Goal: Find specific page/section: Find specific page/section

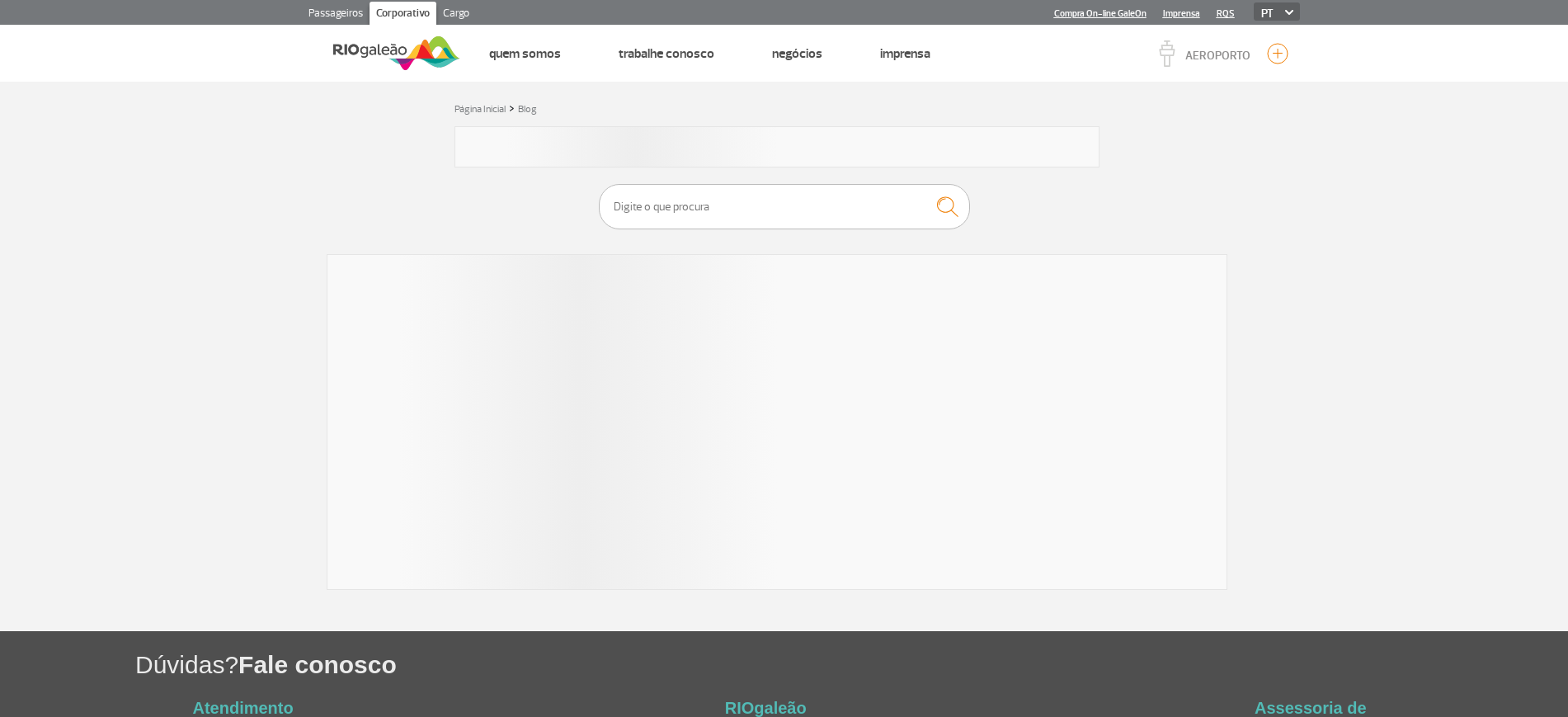
click at [460, 5] on link "Cargo" at bounding box center [456, 15] width 40 height 26
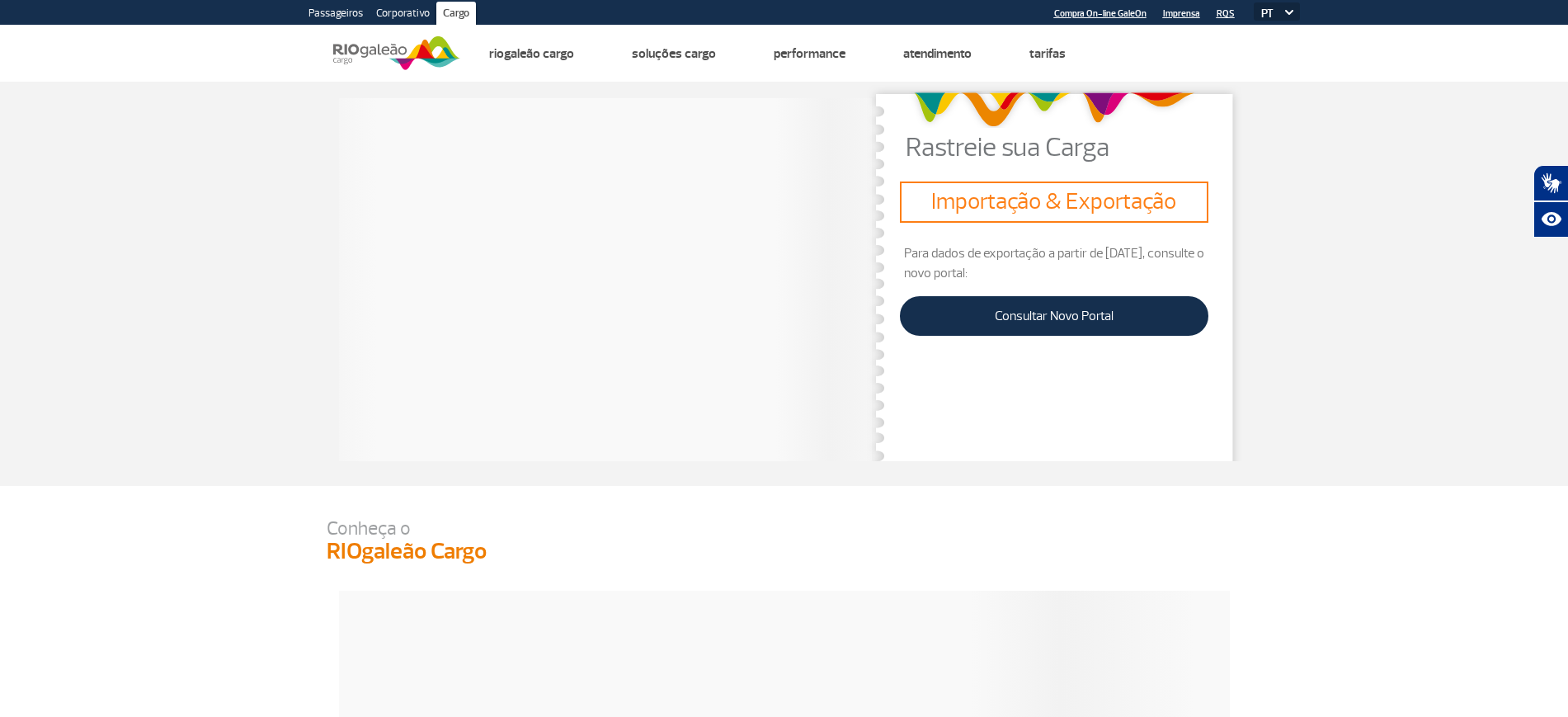
click at [454, 12] on link "Cargo" at bounding box center [456, 15] width 40 height 26
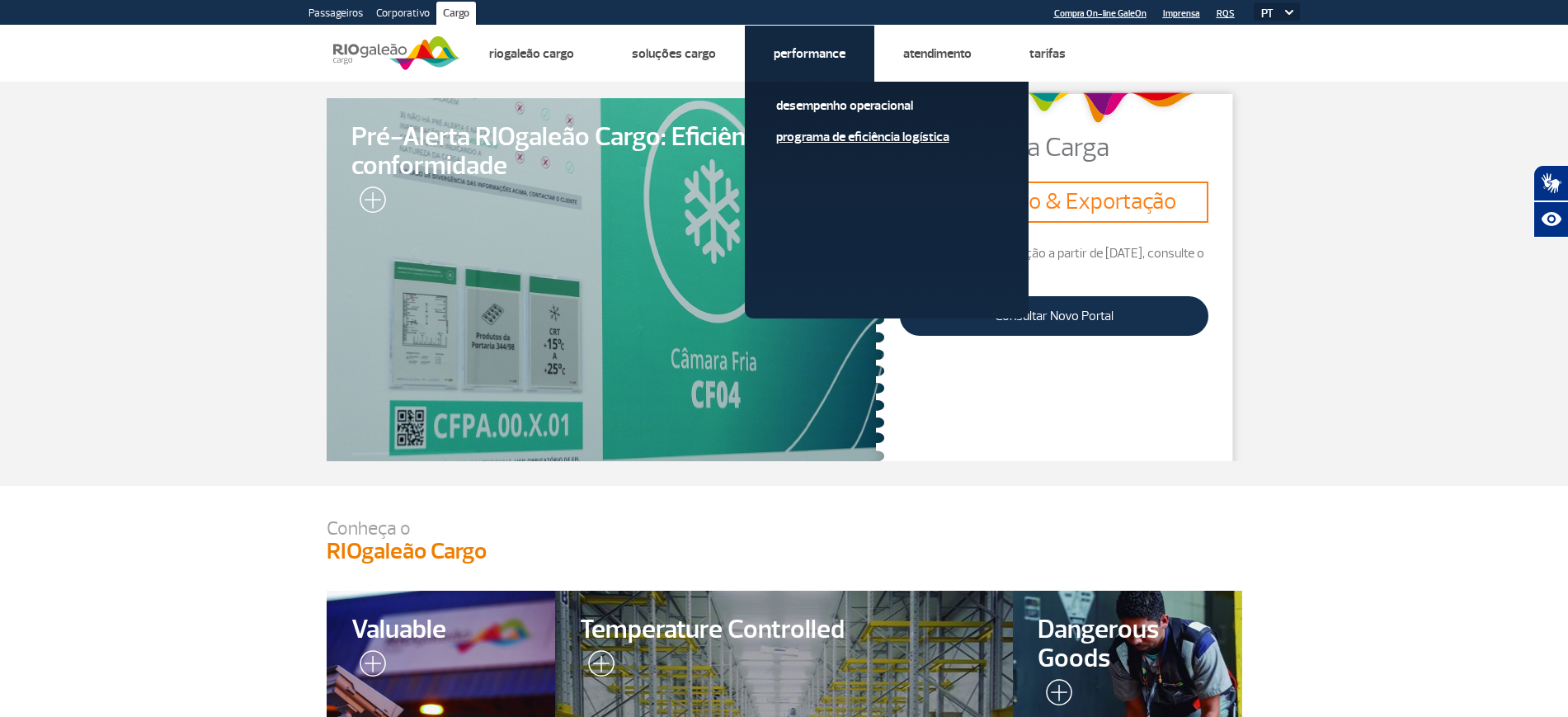
click at [882, 128] on link "Programa de Eficiência Logística" at bounding box center [887, 137] width 222 height 18
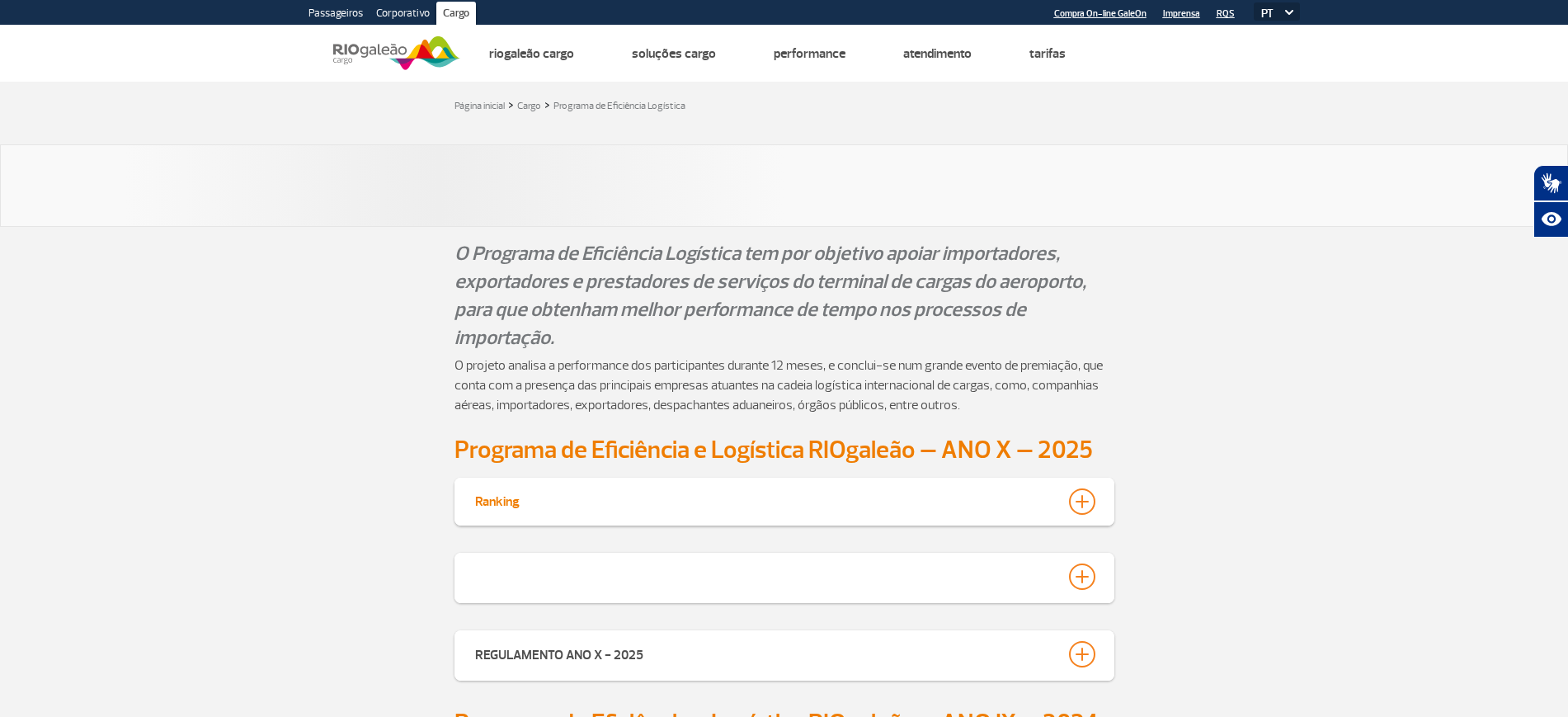
click at [1091, 478] on div "Ranking" at bounding box center [784, 502] width 660 height 48
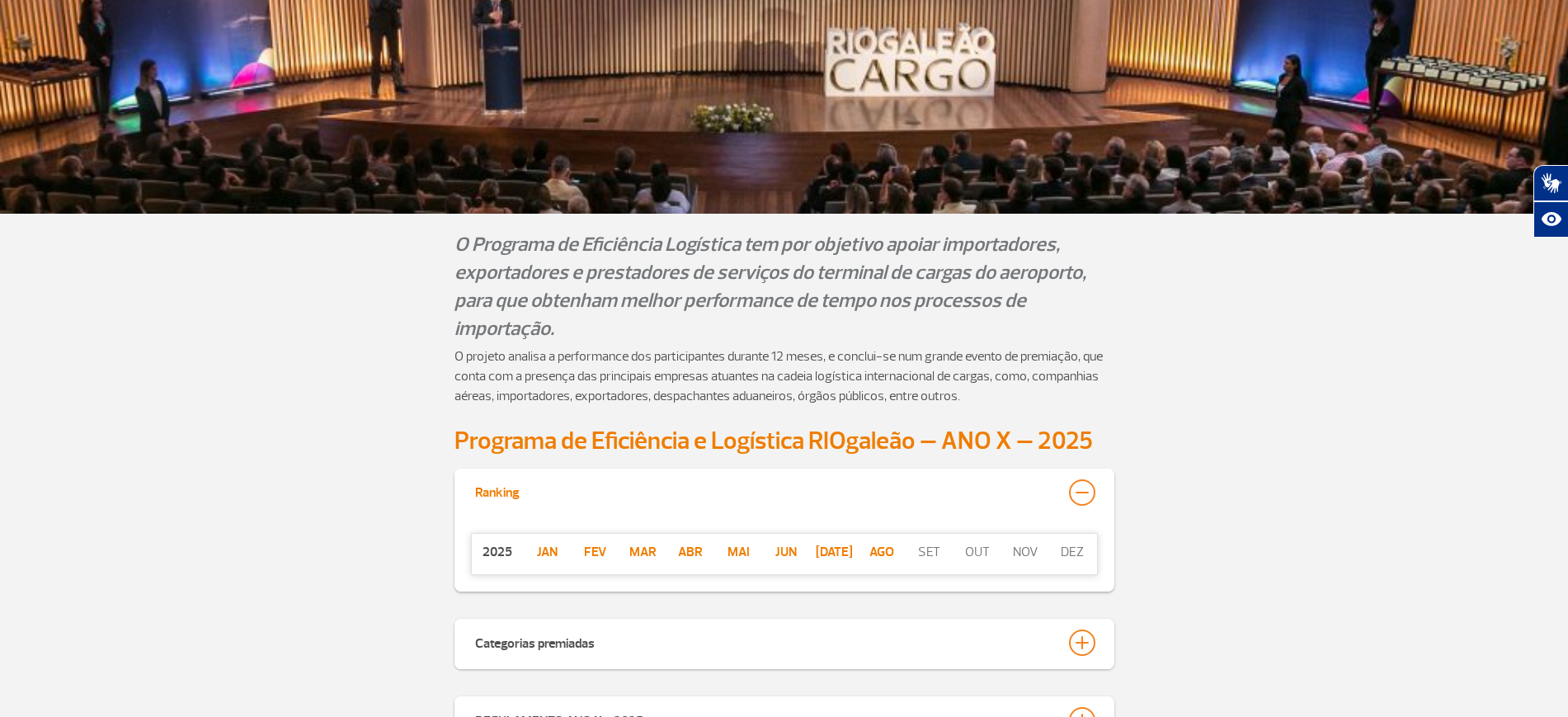
scroll to position [327, 0]
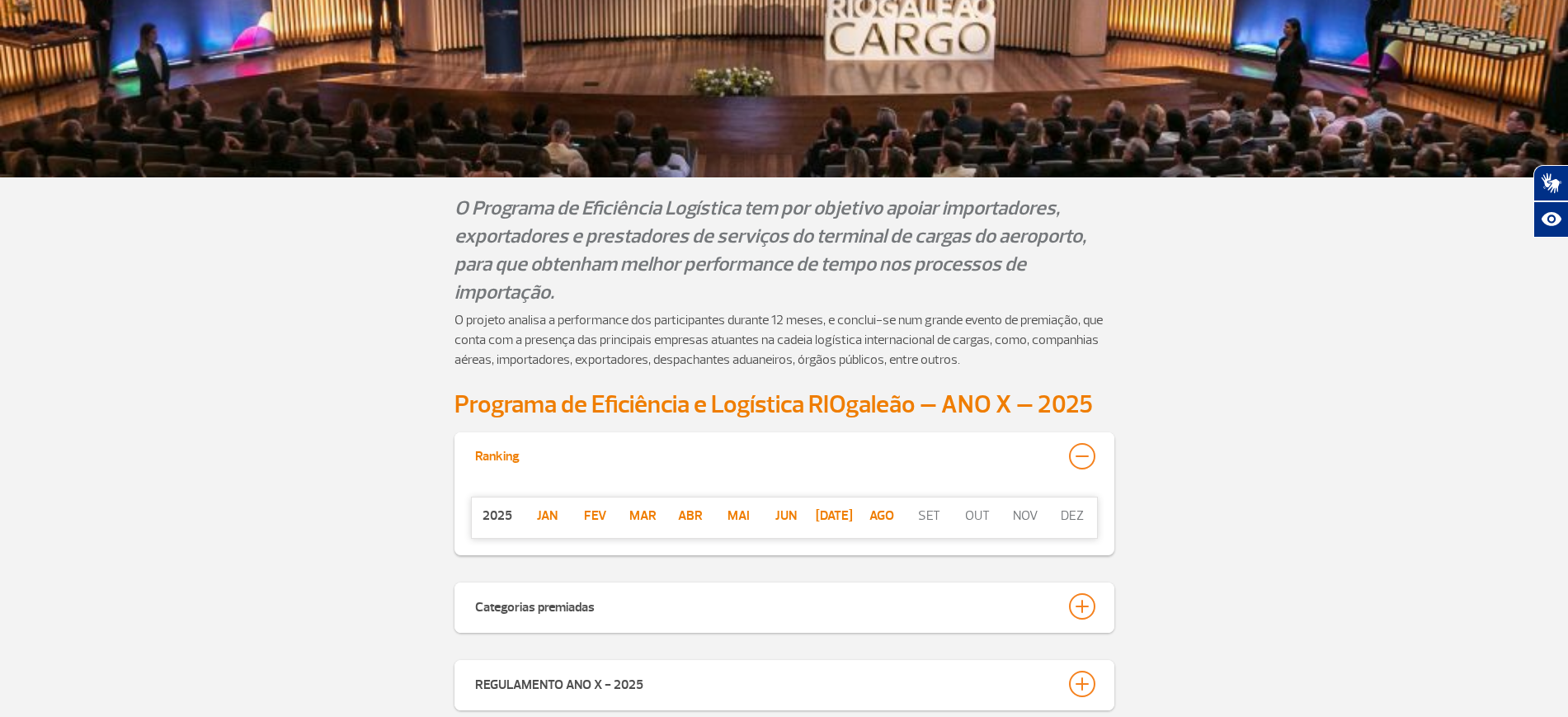
click at [877, 522] on p "ago" at bounding box center [882, 516] width 48 height 20
